Goal: Information Seeking & Learning: Learn about a topic

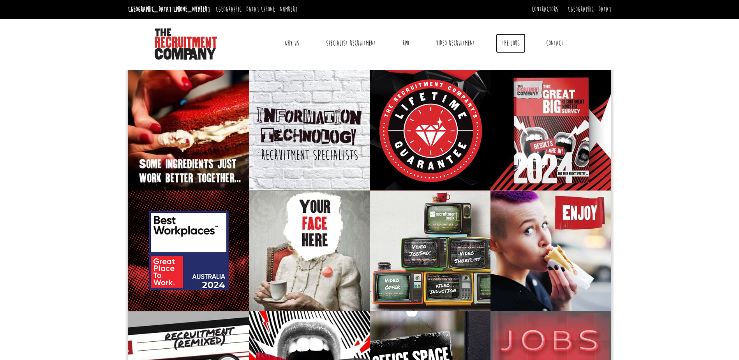
click at [514, 45] on link "The Jobs" at bounding box center [511, 42] width 30 height 19
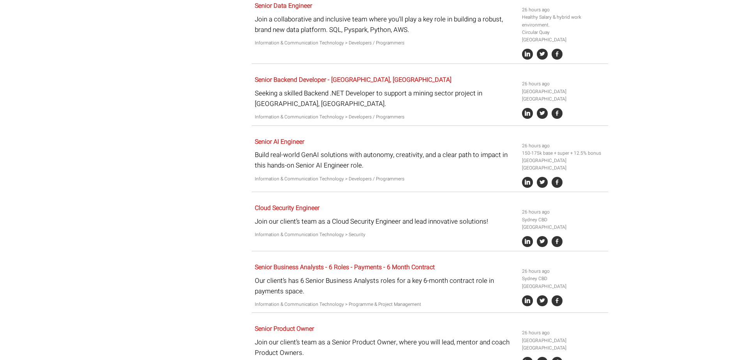
scroll to position [506, 0]
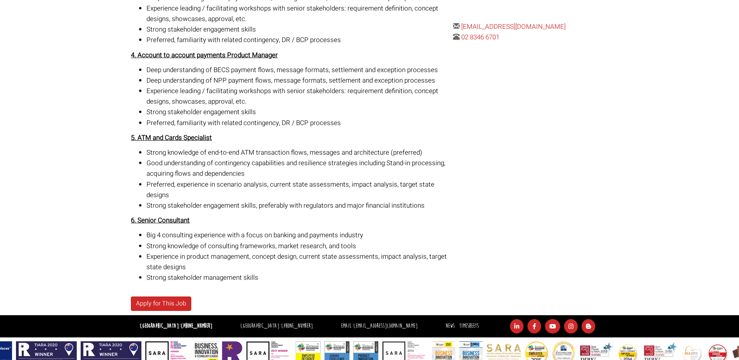
scroll to position [371, 0]
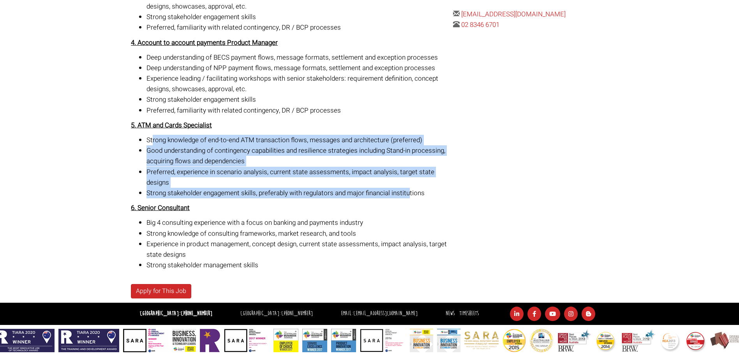
drag, startPoint x: 152, startPoint y: 138, endPoint x: 409, endPoint y: 191, distance: 262.4
click at [409, 191] on ul "Strong knowledge of end-to-end ATM transaction flows, messages and architecture…" at bounding box center [289, 166] width 316 height 63
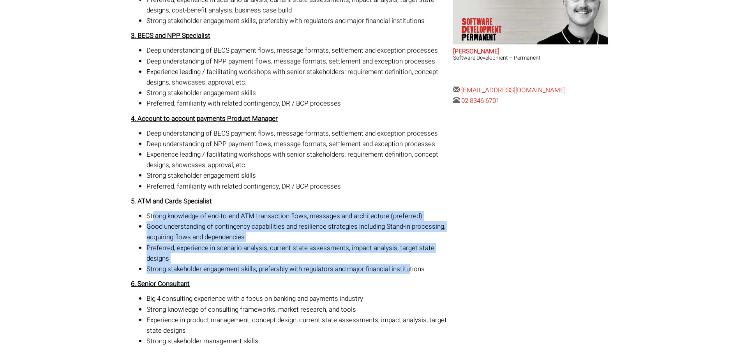
scroll to position [294, 0]
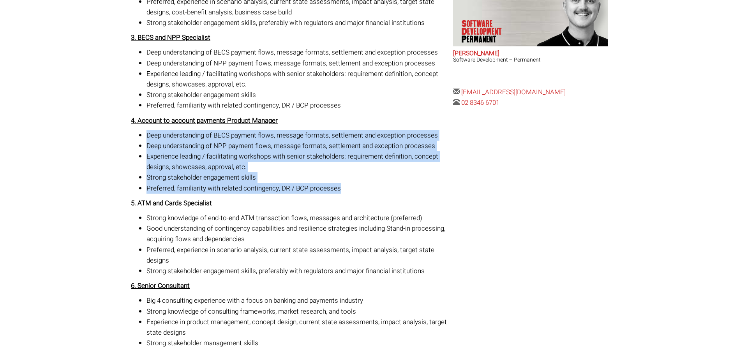
drag, startPoint x: 147, startPoint y: 135, endPoint x: 355, endPoint y: 184, distance: 213.9
click at [355, 184] on ul "Deep understanding of BECS payment flows, message formats, settlement and excep…" at bounding box center [289, 161] width 316 height 63
copy ul "Deep understanding of BECS payment flows, message formats, settlement and excep…"
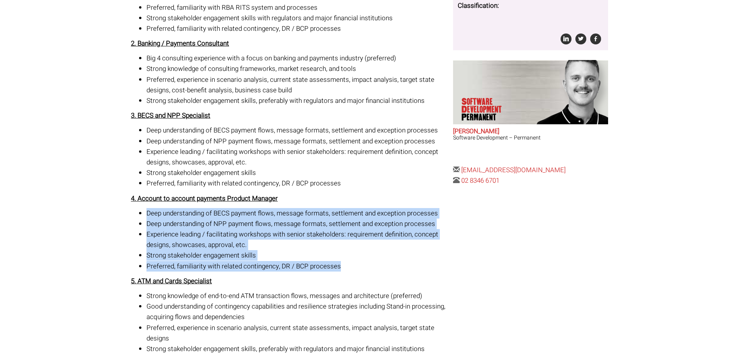
scroll to position [99, 0]
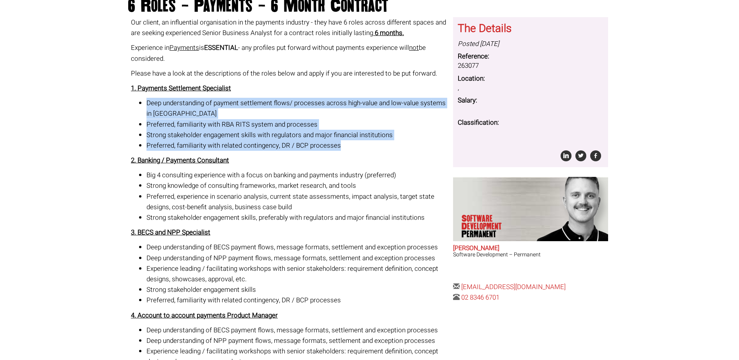
drag, startPoint x: 351, startPoint y: 148, endPoint x: 146, endPoint y: 99, distance: 210.5
click at [146, 99] on ul "Deep understanding of payment settlement flows/ processes across high-value and…" at bounding box center [289, 124] width 316 height 53
copy ul "Deep understanding of payment settlement flows/ processes across high-value and…"
